Goal: Transaction & Acquisition: Purchase product/service

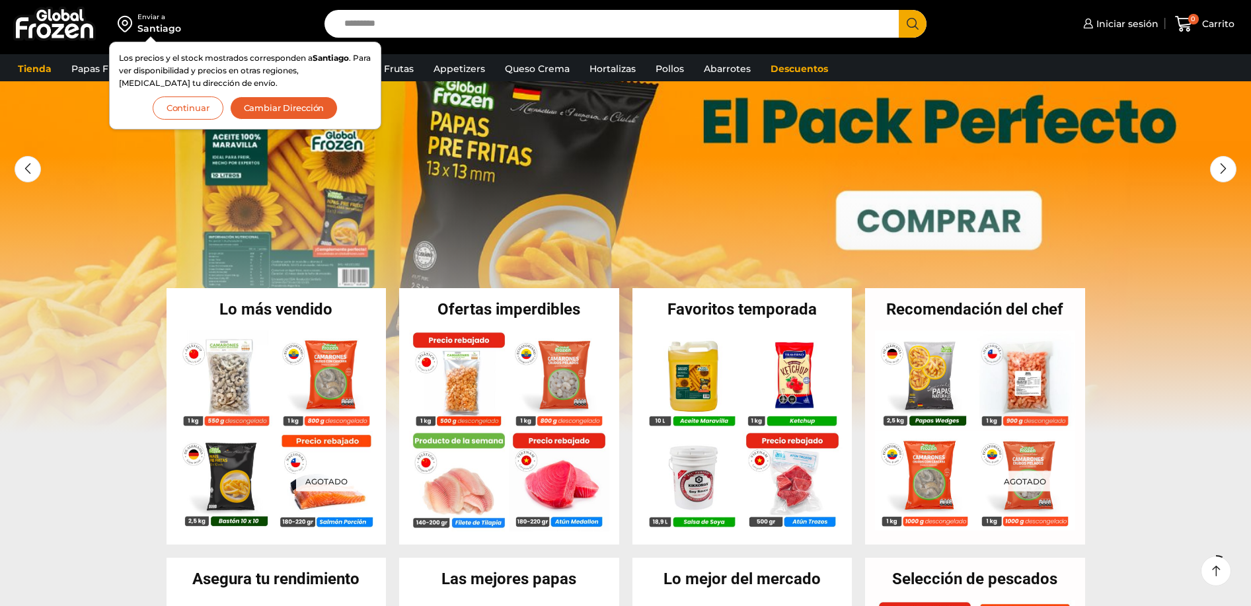
scroll to position [100, 0]
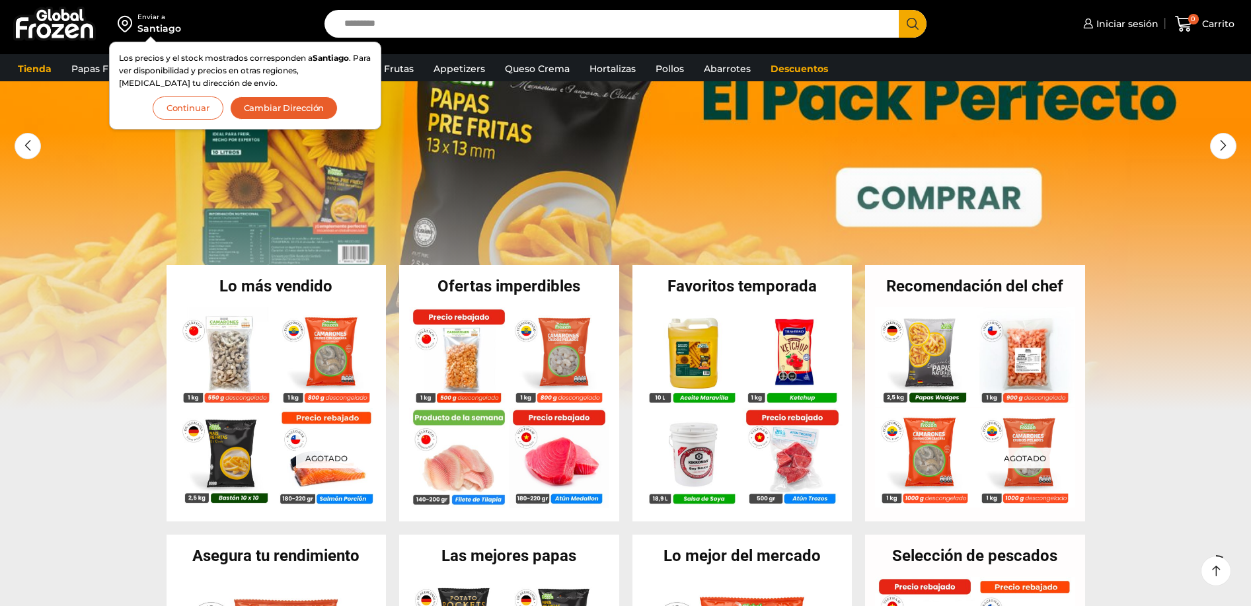
click at [182, 111] on button "Continuar" at bounding box center [188, 108] width 71 height 23
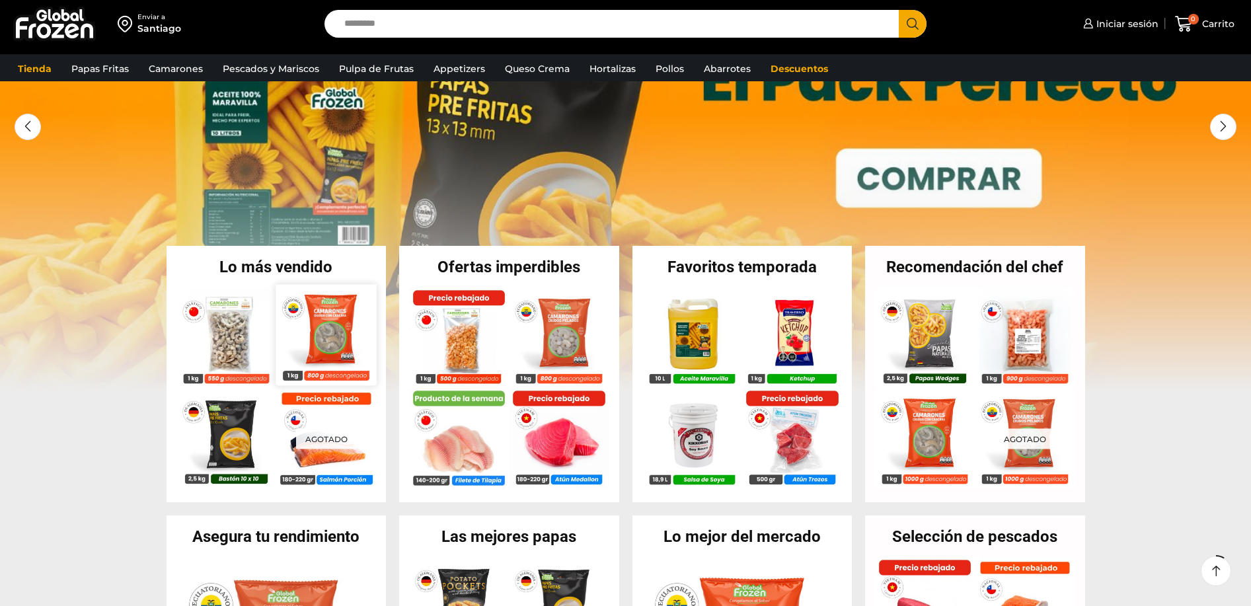
scroll to position [119, 0]
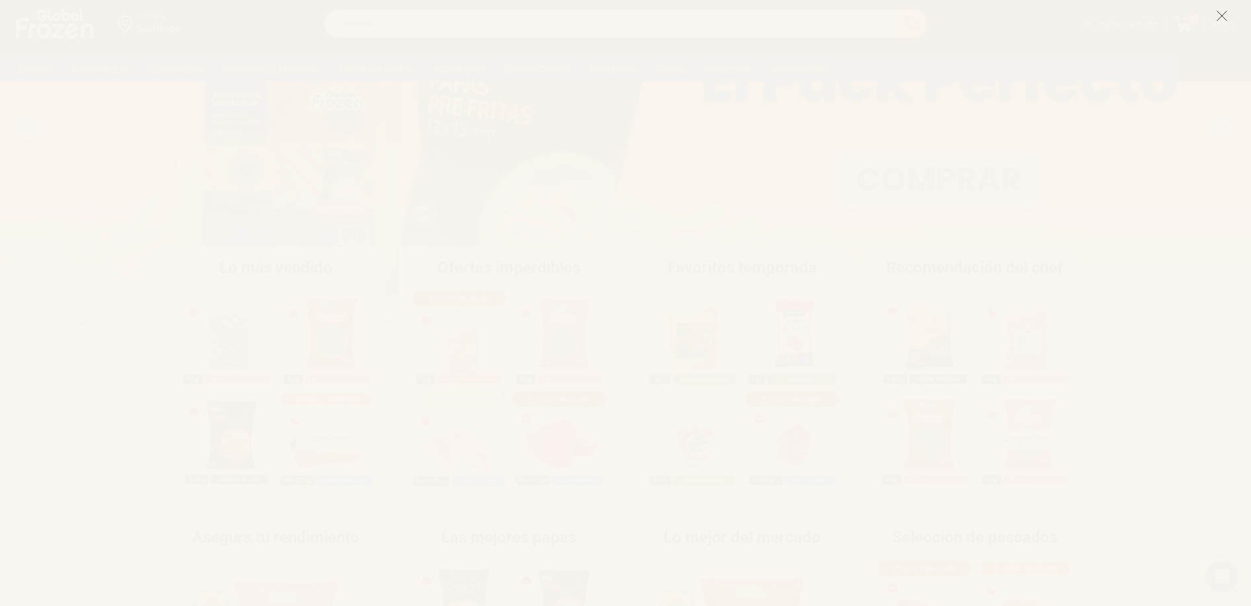
click at [1224, 17] on line at bounding box center [1222, 15] width 9 height 9
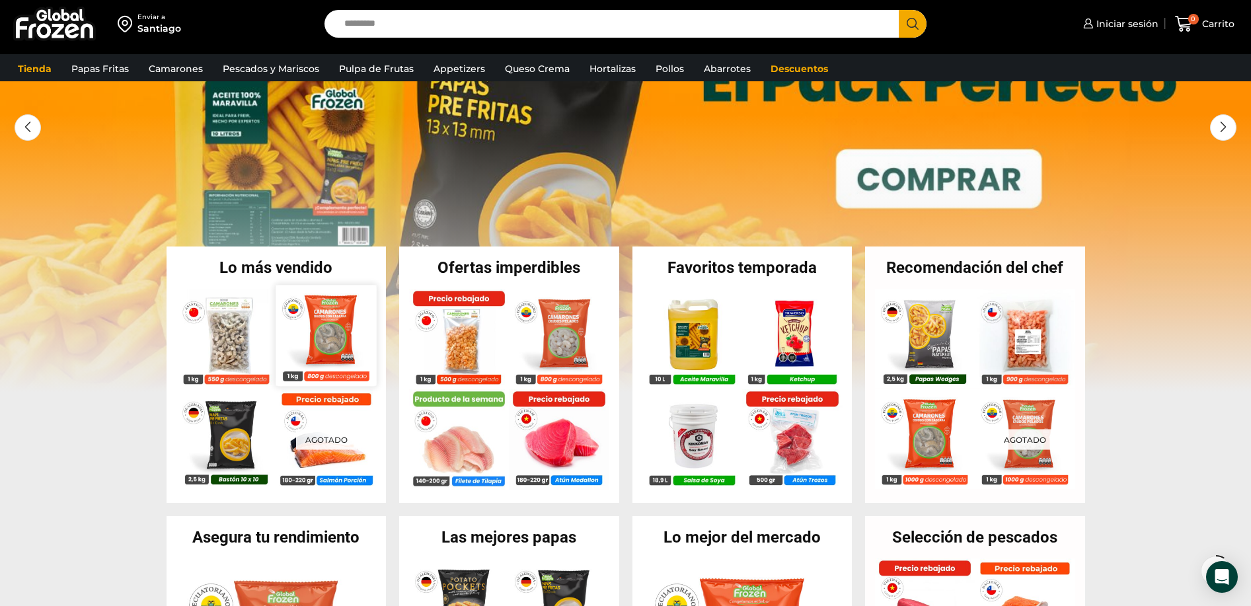
click at [321, 319] on img at bounding box center [326, 335] width 100 height 100
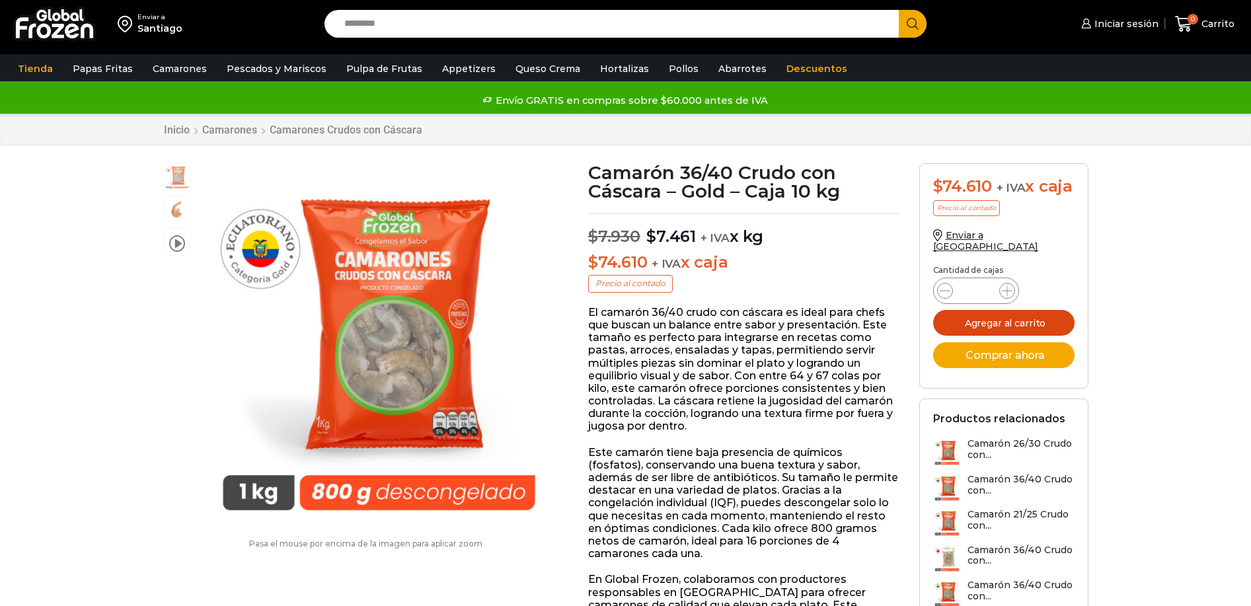
click at [982, 313] on button "Agregar al carrito" at bounding box center [1003, 323] width 141 height 26
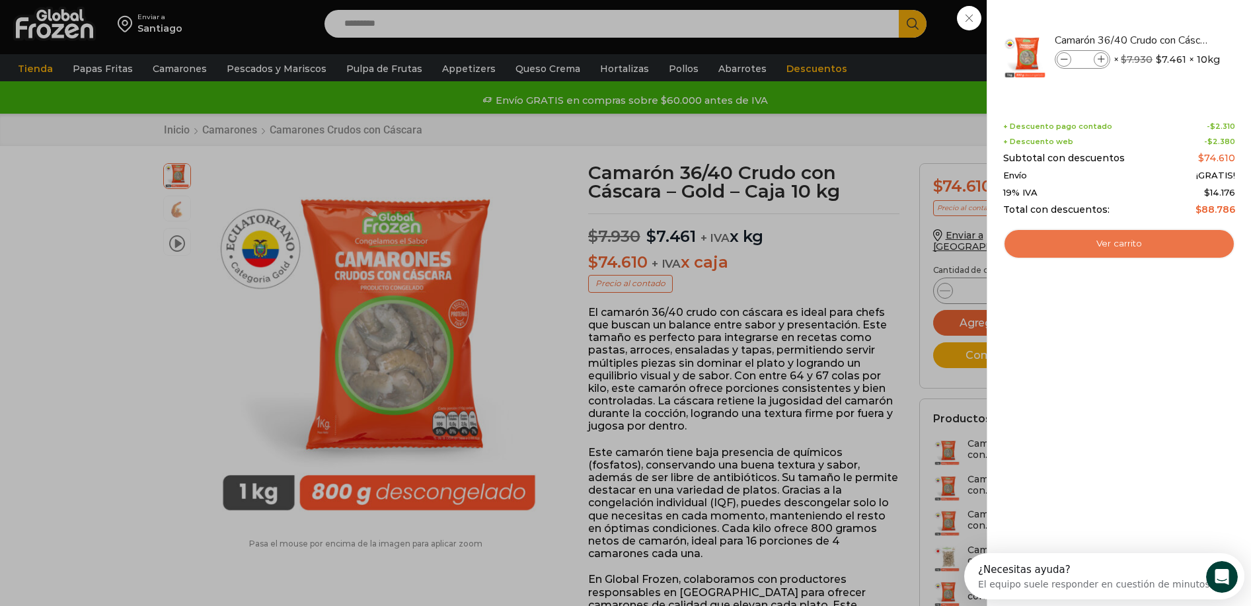
click at [1091, 254] on link "Ver carrito" at bounding box center [1119, 244] width 232 height 30
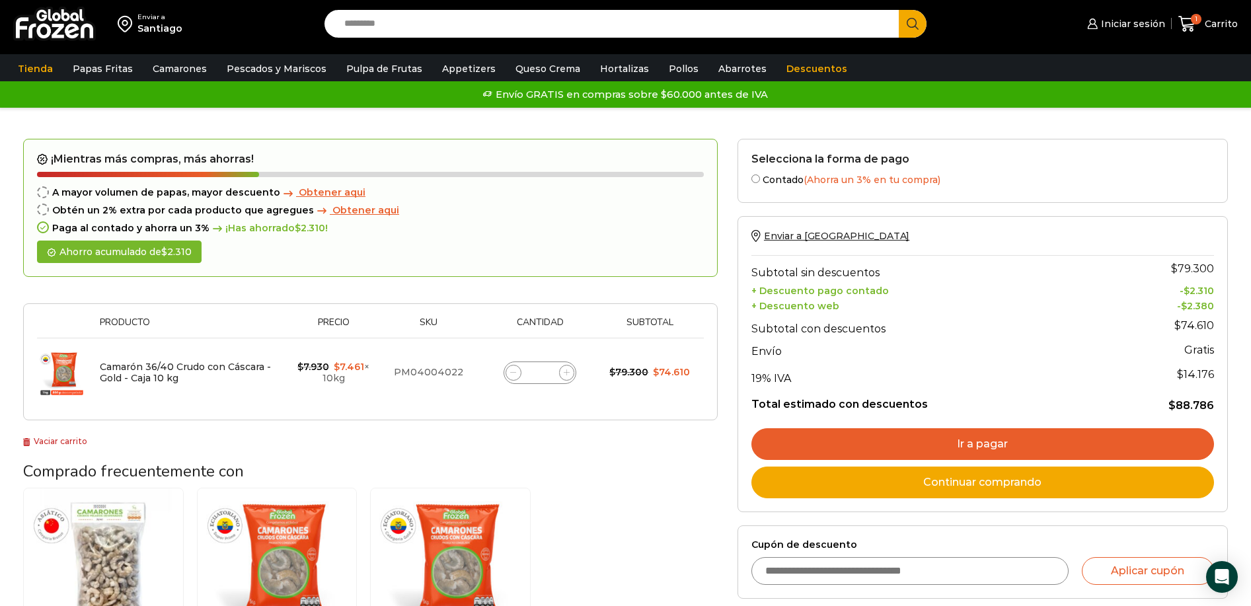
drag, startPoint x: 102, startPoint y: 395, endPoint x: 195, endPoint y: 397, distance: 92.6
click at [195, 397] on td "Camarón 36/40 Crudo con Cáscara - Gold - Caja 10 kg" at bounding box center [190, 372] width 194 height 69
click at [102, 393] on td "Camarón 36/40 Crudo con Cáscara - Gold - Caja 10 kg" at bounding box center [190, 372] width 194 height 69
click at [114, 399] on td "Camarón 36/40 Crudo con Cáscara - Gold - Caja 10 kg" at bounding box center [190, 372] width 194 height 69
click at [152, 401] on td "Camarón 36/40 Crudo con Cáscara - Gold - Caja 10 kg" at bounding box center [190, 372] width 194 height 69
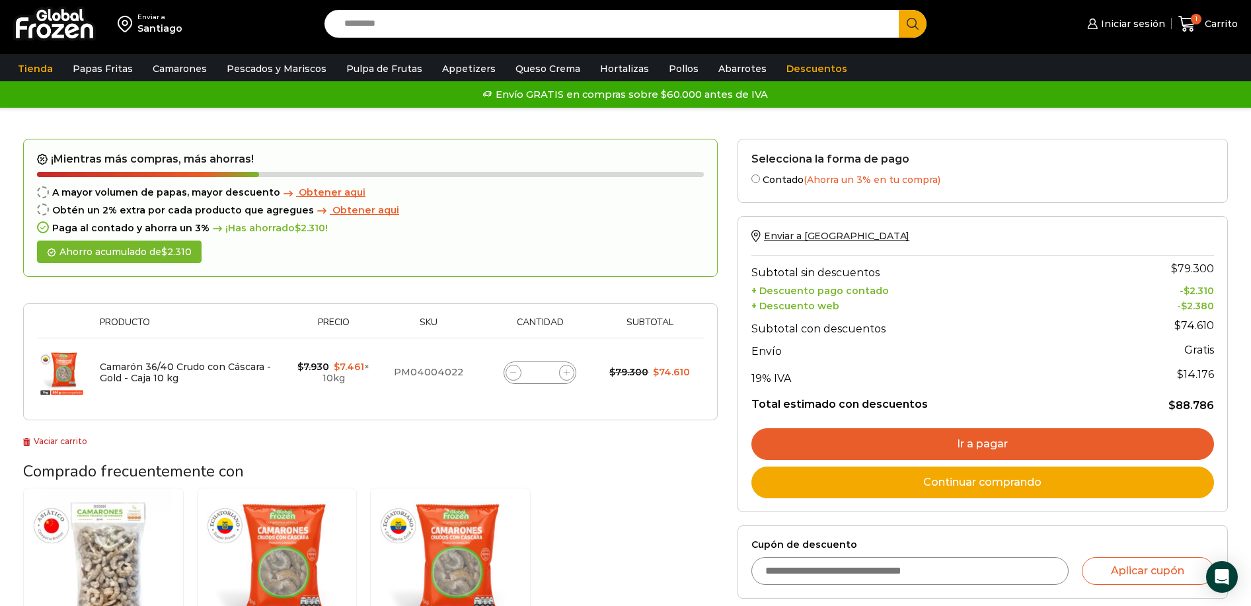
drag, startPoint x: 100, startPoint y: 397, endPoint x: 237, endPoint y: 399, distance: 137.5
click at [237, 399] on td "Camarón 36/40 Crudo con Cáscara - Gold - Caja 10 kg" at bounding box center [190, 372] width 194 height 69
drag, startPoint x: 109, startPoint y: 400, endPoint x: 120, endPoint y: 405, distance: 11.8
click at [229, 402] on td "Camarón 36/40 Crudo con Cáscara - Gold - Caja 10 kg" at bounding box center [190, 372] width 194 height 69
click at [114, 403] on td "Camarón 36/40 Crudo con Cáscara - Gold - Caja 10 kg" at bounding box center [190, 372] width 194 height 69
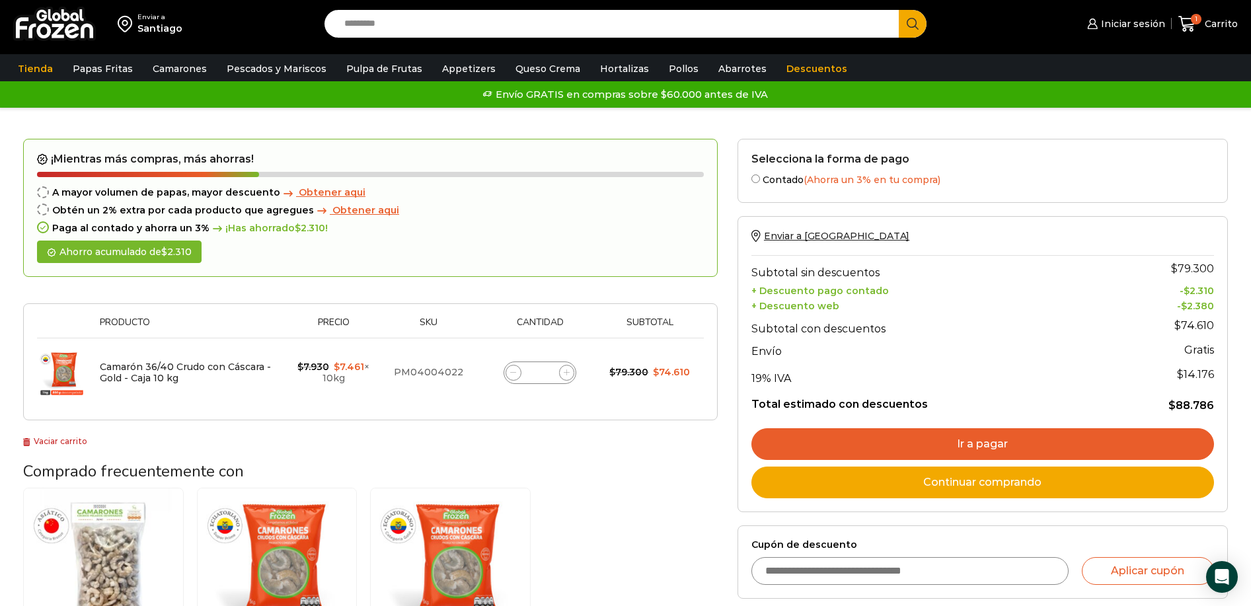
click at [78, 22] on img at bounding box center [54, 24] width 83 height 34
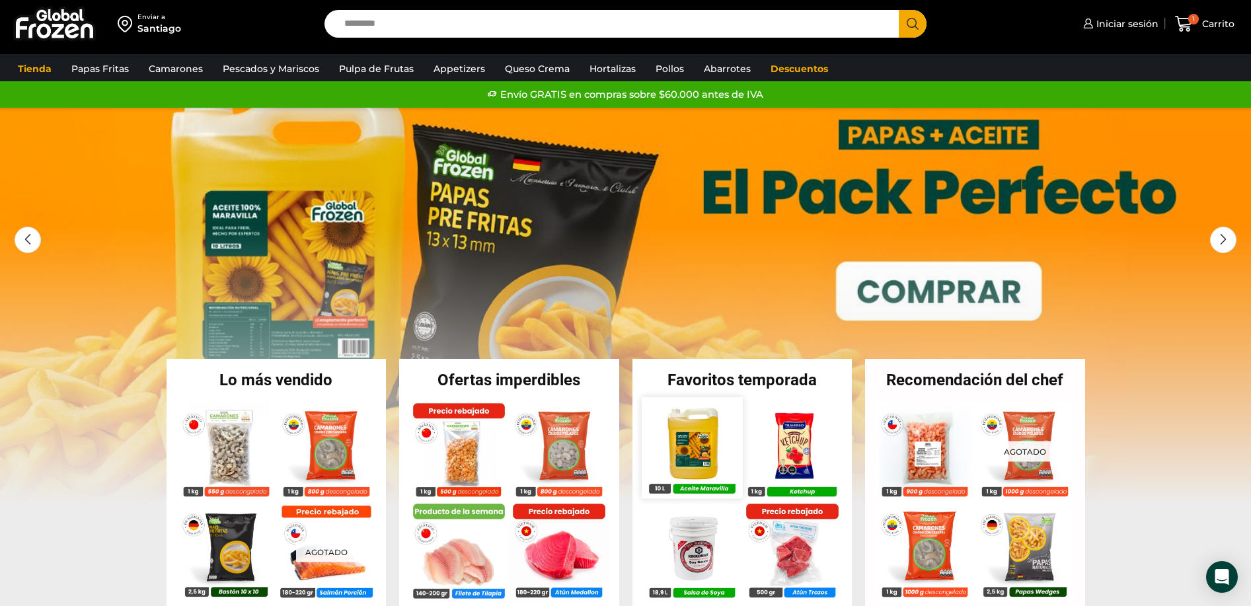
click at [711, 440] on img at bounding box center [692, 447] width 100 height 100
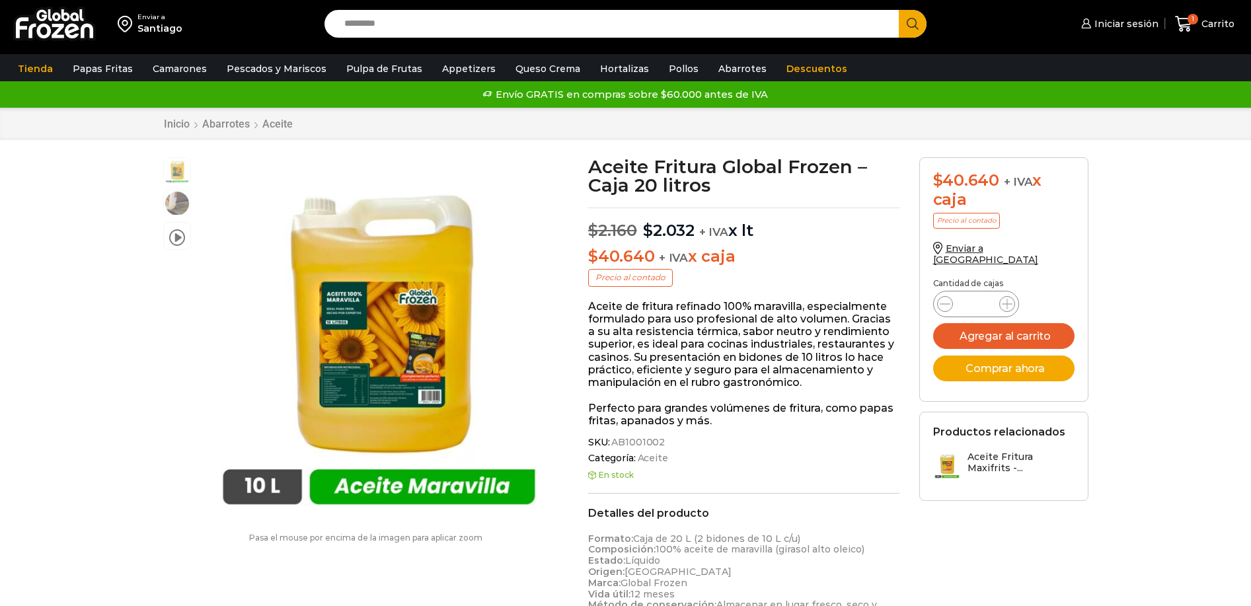
scroll to position [1, 0]
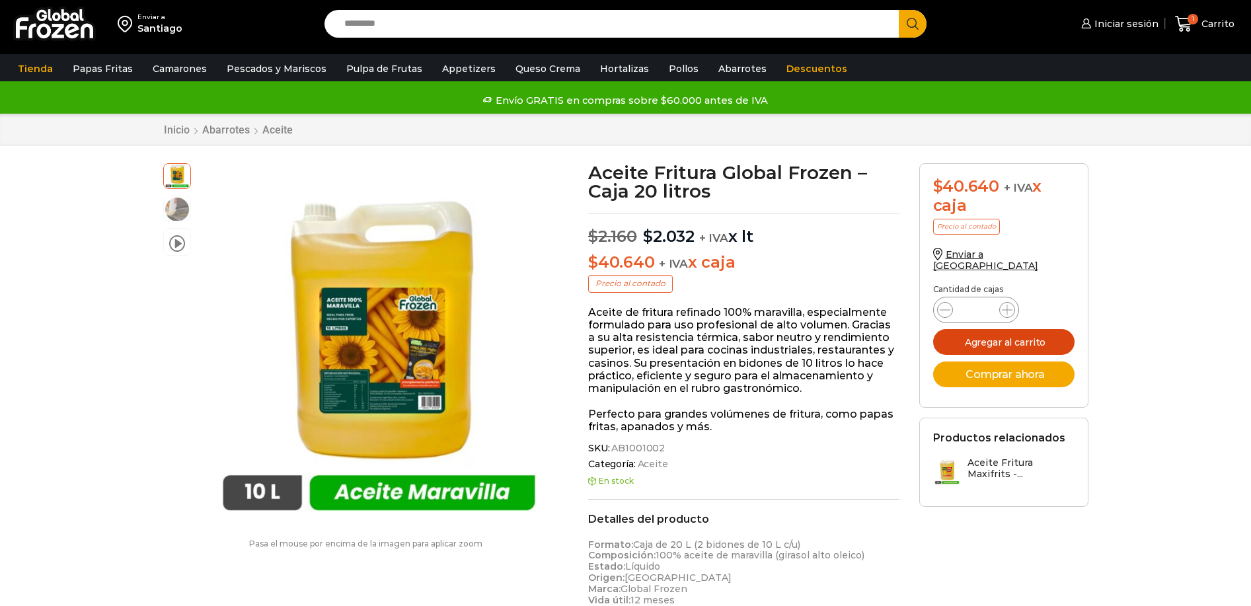
click at [1025, 334] on button "Agregar al carrito" at bounding box center [1003, 342] width 141 height 26
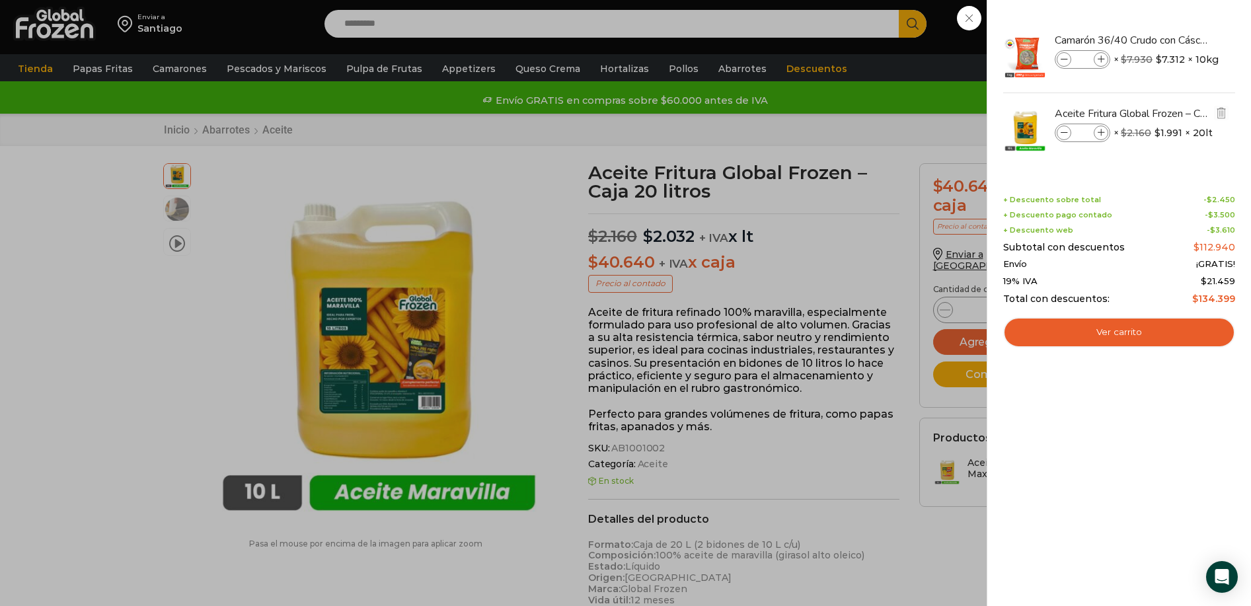
click at [1104, 134] on icon at bounding box center [1101, 133] width 7 height 7
type input "*"
click at [1066, 134] on icon at bounding box center [1064, 133] width 7 height 7
type input "*"
click at [1172, 40] on div "2 Carrito 2 2 Shopping Cart *" at bounding box center [1205, 24] width 66 height 31
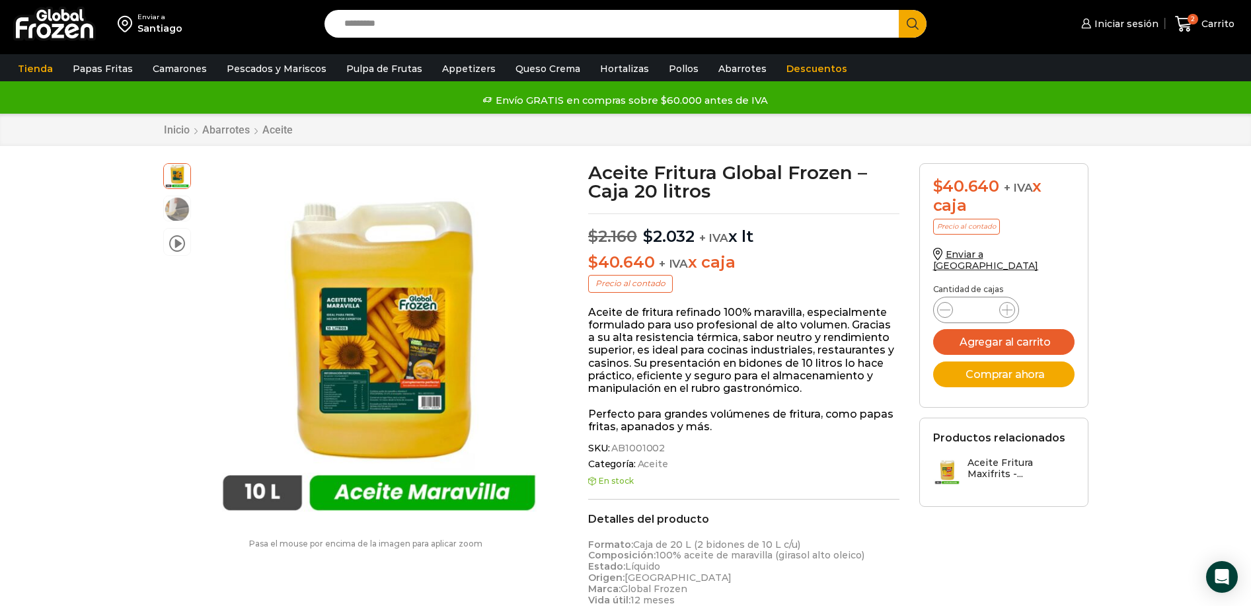
click at [1006, 435] on section "Productos relacionados Aceite Fritura Maxifrits -..." at bounding box center [1003, 462] width 169 height 89
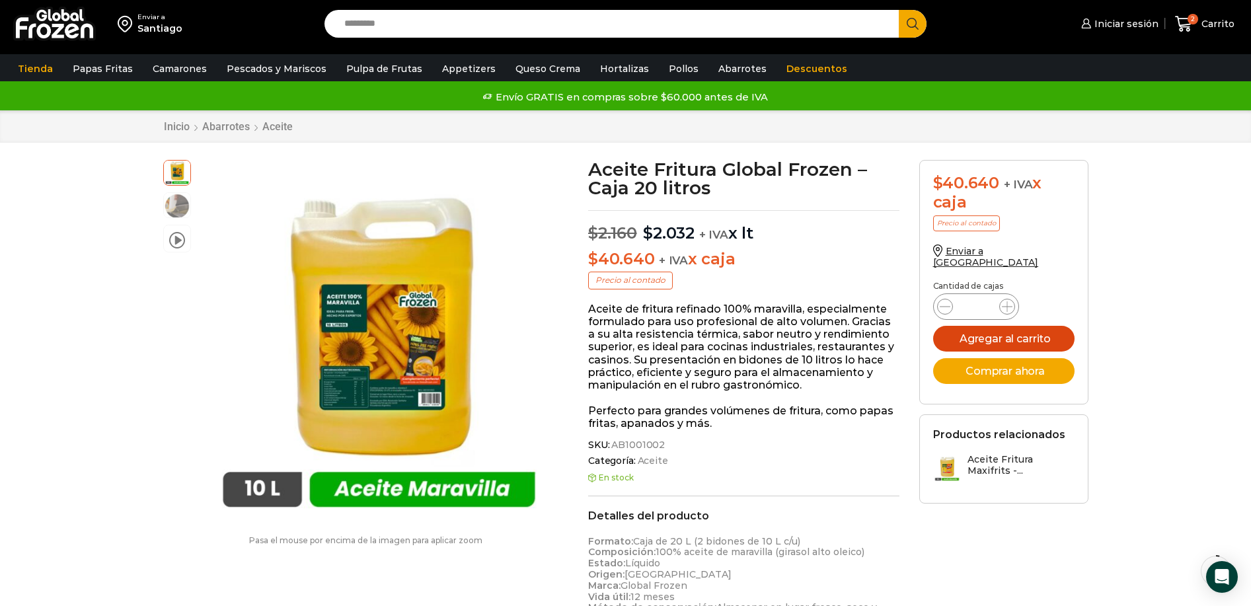
scroll to position [0, 0]
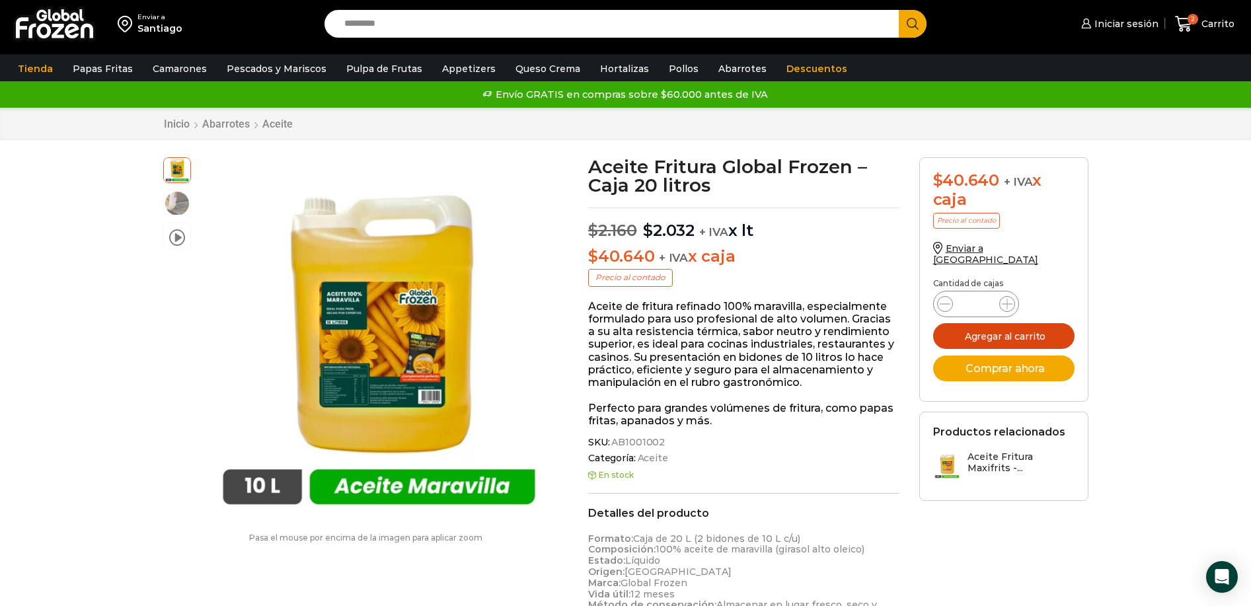
click at [1015, 323] on button "Agregar al carrito" at bounding box center [1003, 336] width 141 height 26
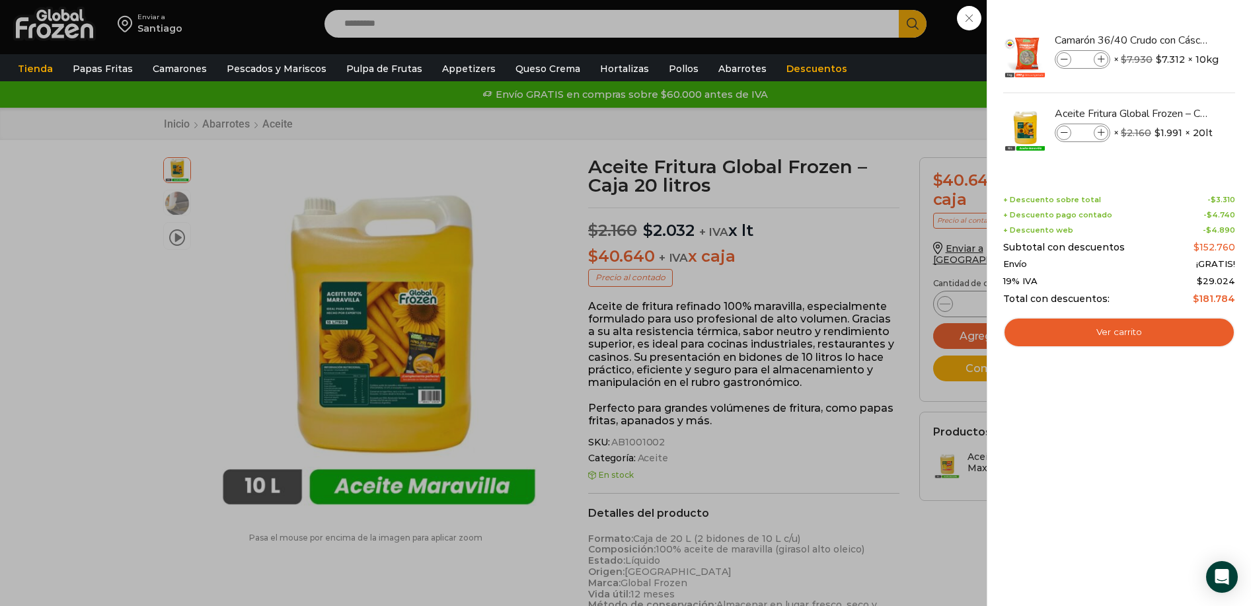
drag, startPoint x: 1212, startPoint y: 200, endPoint x: 1241, endPoint y: 231, distance: 42.5
click at [1241, 231] on div "3 Shopping Cart Camarón 36/40 Crudo con Cáscara - Gold - Caja 10 kg Camarón 36/…" at bounding box center [1119, 303] width 264 height 606
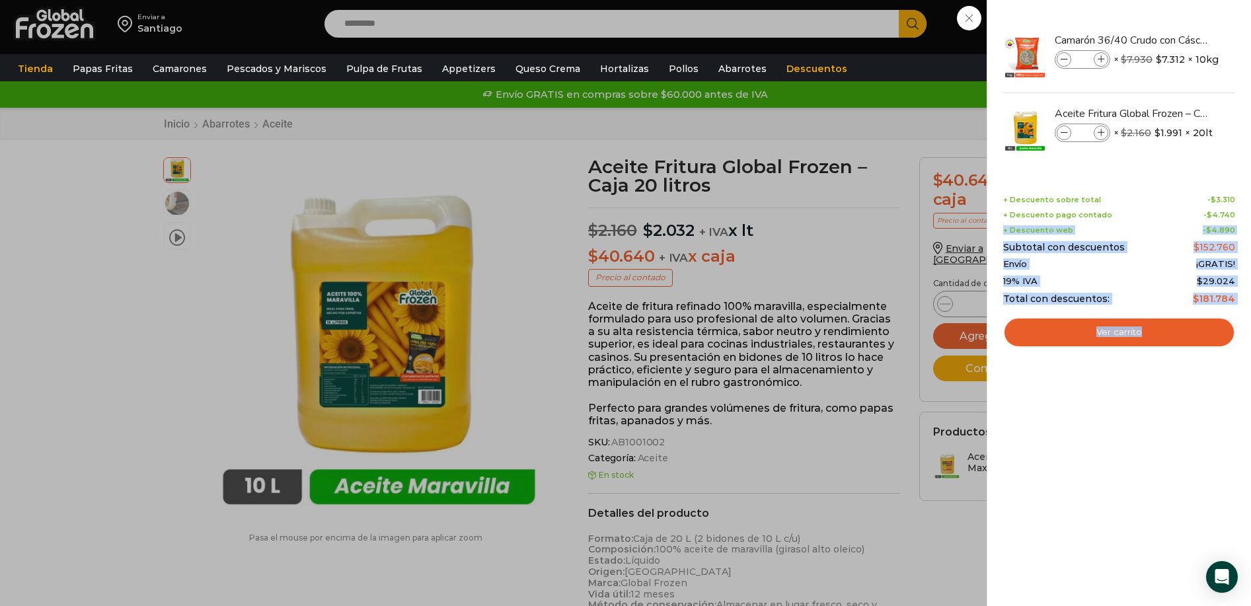
drag, startPoint x: 1239, startPoint y: 230, endPoint x: 1219, endPoint y: 221, distance: 21.9
click at [1219, 221] on div "3 Shopping Cart Camarón 36/40 Crudo con Cáscara - Gold - Caja 10 kg Camarón 36/…" at bounding box center [1119, 303] width 264 height 606
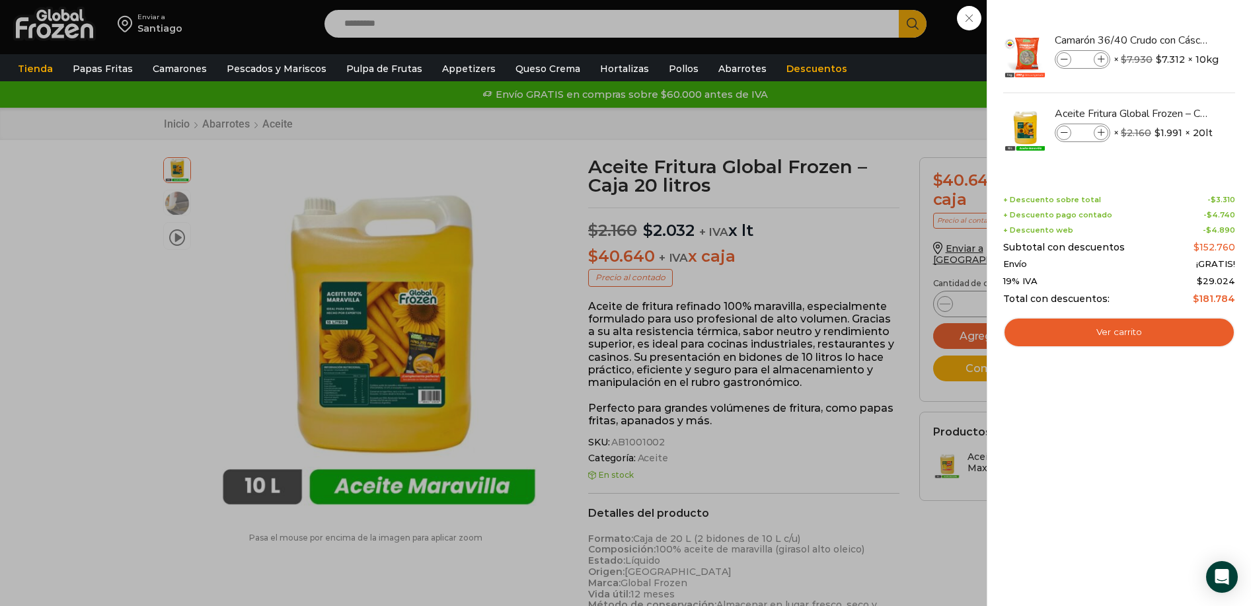
click at [1206, 197] on div "+ Descuento sobre total - $ 3.310" at bounding box center [1119, 200] width 232 height 9
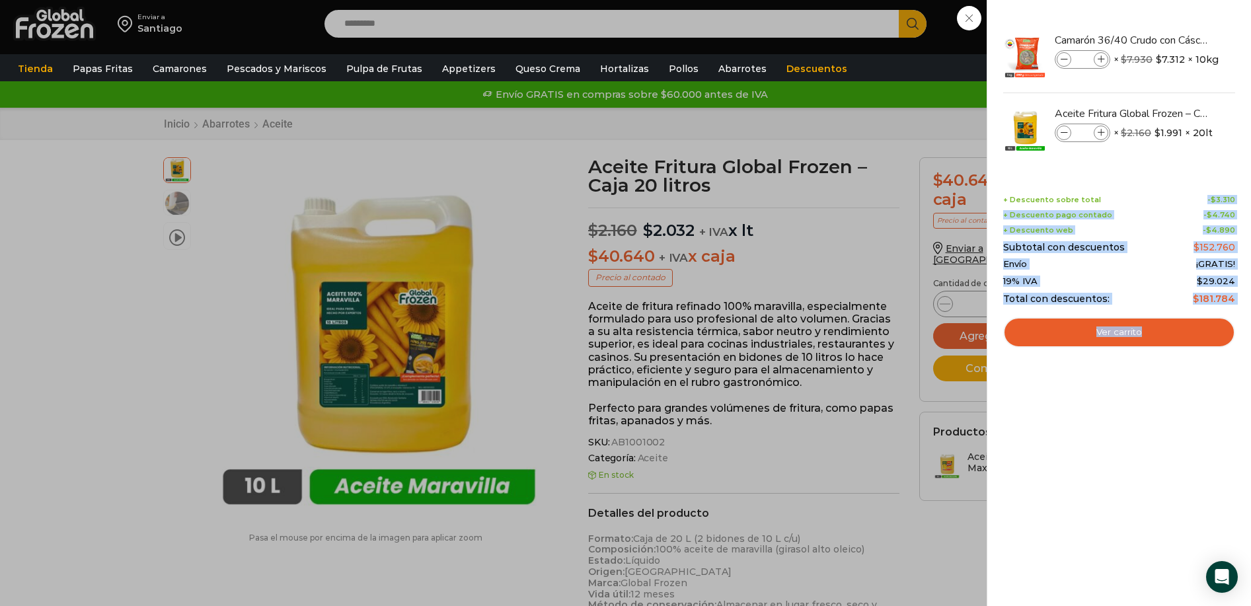
drag, startPoint x: 1211, startPoint y: 198, endPoint x: 1247, endPoint y: 226, distance: 45.7
click at [1247, 226] on div "3 Shopping Cart Camarón 36/40 Crudo con Cáscara - Gold - Caja 10 kg Camarón 36/…" at bounding box center [1119, 303] width 264 height 606
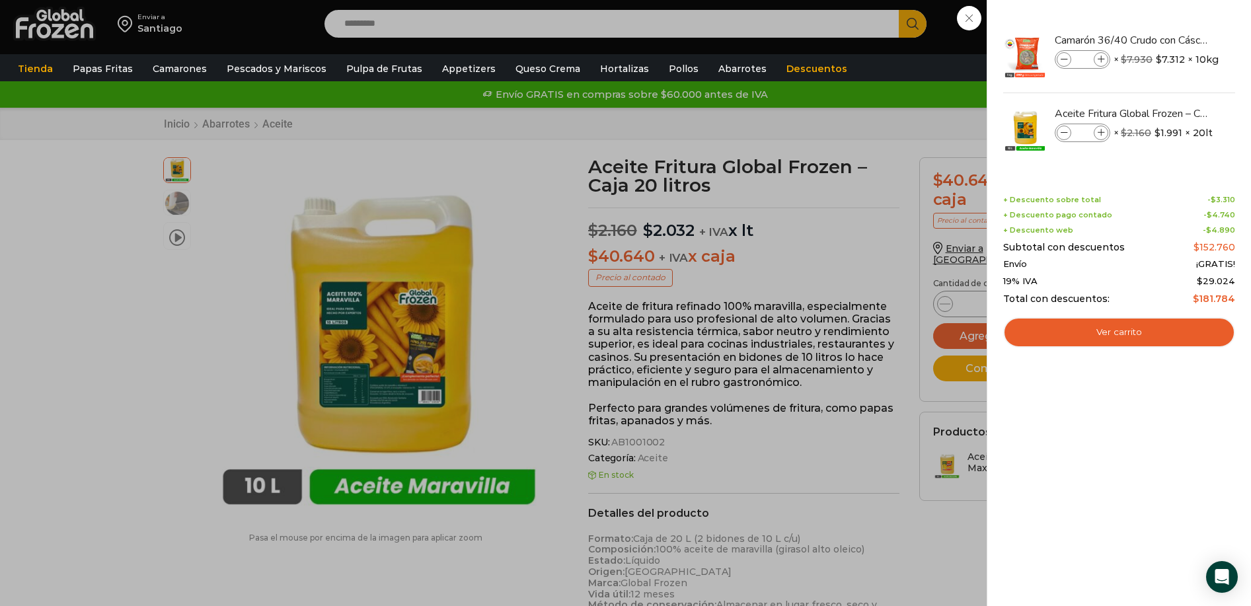
click at [1243, 226] on div "3 Shopping Cart Camarón 36/40 Crudo con Cáscara - Gold - Caja 10 kg Camarón 36/…" at bounding box center [1119, 303] width 264 height 606
click at [1189, 255] on div "+ Descuento sobre total - $ 3.310 + Descuento pago contado - $ 4.740 + Descuent…" at bounding box center [1119, 250] width 232 height 108
click at [1106, 336] on link "Ver carrito" at bounding box center [1119, 332] width 232 height 30
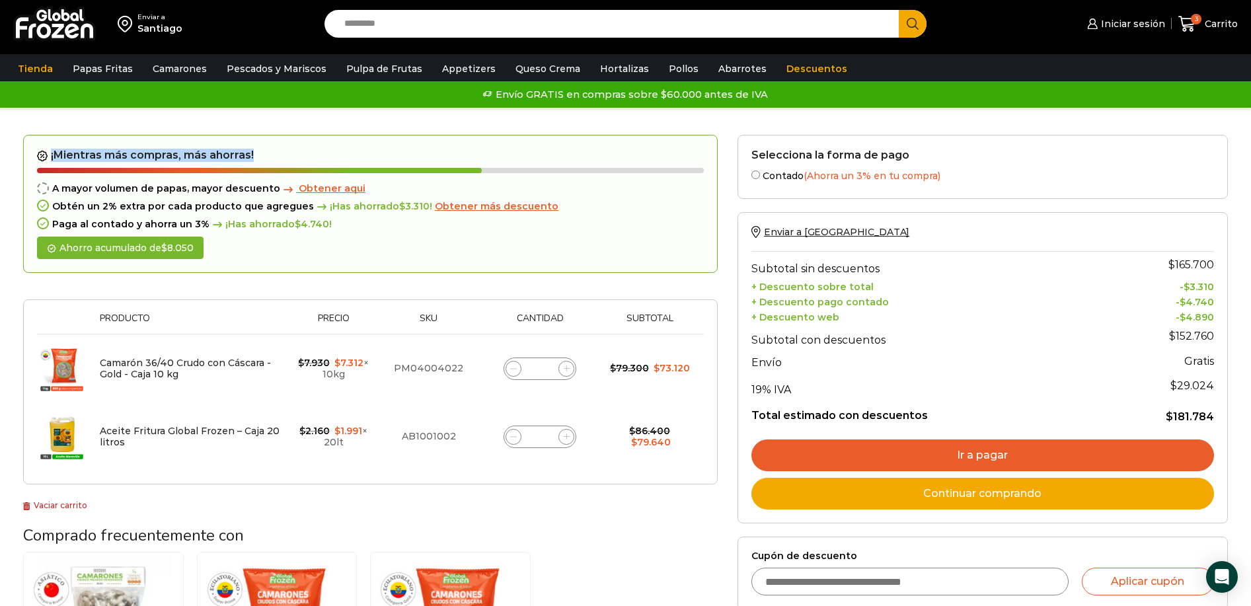
drag, startPoint x: 41, startPoint y: 155, endPoint x: 288, endPoint y: 163, distance: 247.4
click at [288, 163] on div "¡Mientras más compras, más ahorras! A mayor volumen [PERSON_NAME], mayor descue…" at bounding box center [370, 204] width 695 height 139
click at [286, 161] on h2 "¡Mientras más compras, más ahorras!" at bounding box center [370, 155] width 667 height 13
